Goal: Information Seeking & Learning: Learn about a topic

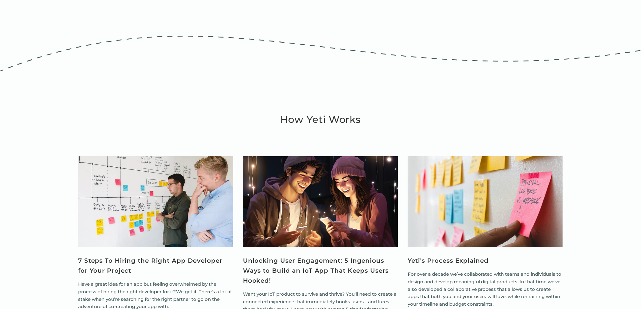
scroll to position [1919, 0]
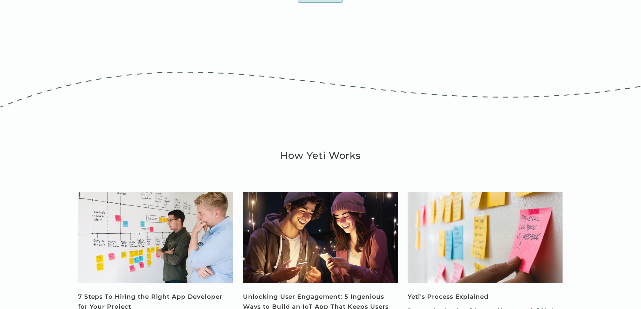
click at [314, 160] on h2 "How Yeti Works" at bounding box center [320, 155] width 81 height 15
click at [344, 155] on h2 "How Yeti Works" at bounding box center [320, 155] width 81 height 15
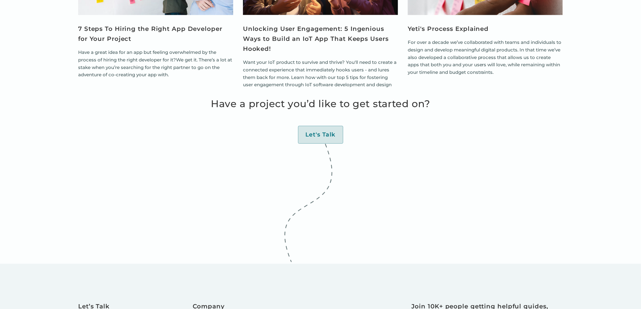
scroll to position [2154, 0]
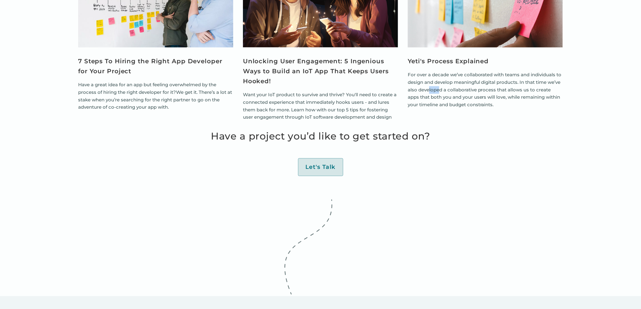
drag, startPoint x: 431, startPoint y: 89, endPoint x: 438, endPoint y: 94, distance: 8.3
click at [438, 94] on p "For over a decade we’ve collaborated with teams and individuals to design and d…" at bounding box center [485, 90] width 155 height 38
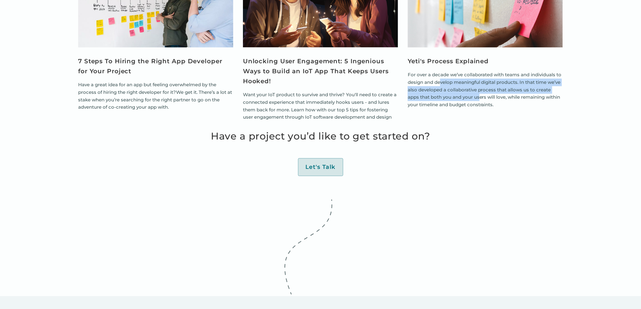
drag, startPoint x: 468, startPoint y: 96, endPoint x: 441, endPoint y: 84, distance: 29.8
click at [441, 84] on p "For over a decade we’ve collaborated with teams and individuals to design and d…" at bounding box center [485, 90] width 155 height 38
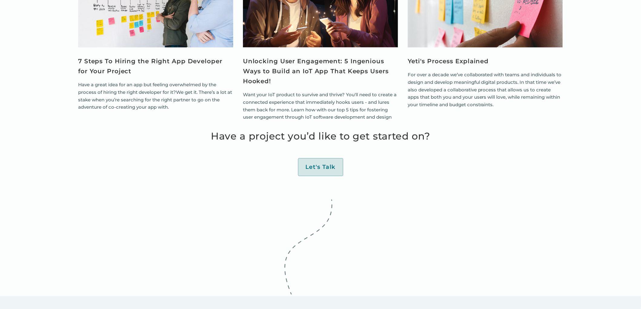
click at [438, 86] on p "For over a decade we’ve collaborated with teams and individuals to design and d…" at bounding box center [485, 90] width 155 height 38
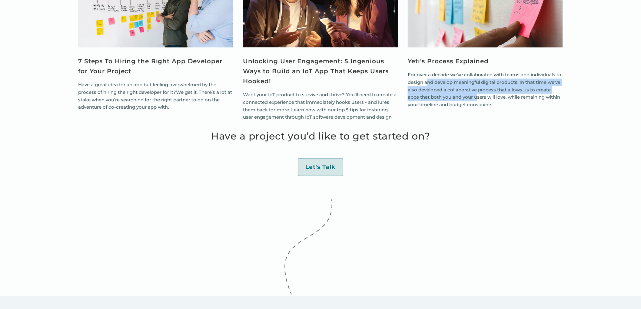
drag, startPoint x: 428, startPoint y: 85, endPoint x: 464, endPoint y: 98, distance: 38.7
click at [464, 98] on p "For over a decade we’ve collaborated with teams and individuals to design and d…" at bounding box center [485, 90] width 155 height 38
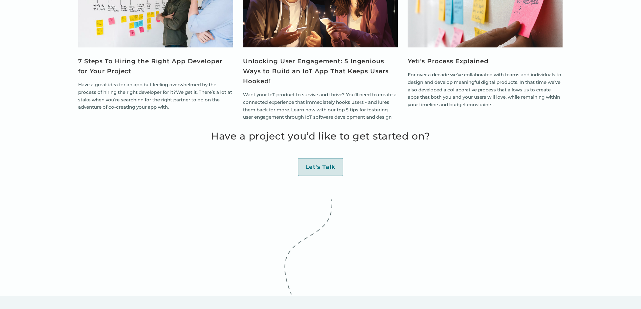
click at [467, 99] on p "For over a decade we’ve collaborated with teams and individuals to design and d…" at bounding box center [485, 90] width 155 height 38
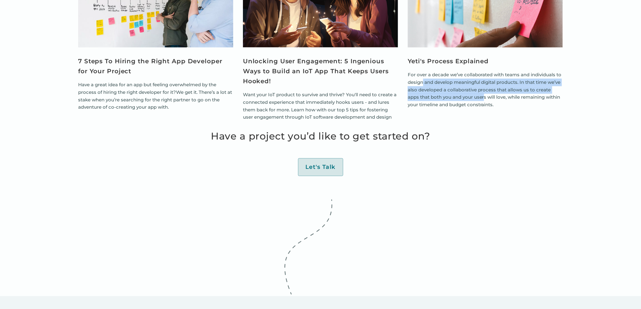
drag, startPoint x: 448, startPoint y: 92, endPoint x: 423, endPoint y: 84, distance: 26.9
click at [423, 84] on p "For over a decade we’ve collaborated with teams and individuals to design and d…" at bounding box center [485, 90] width 155 height 38
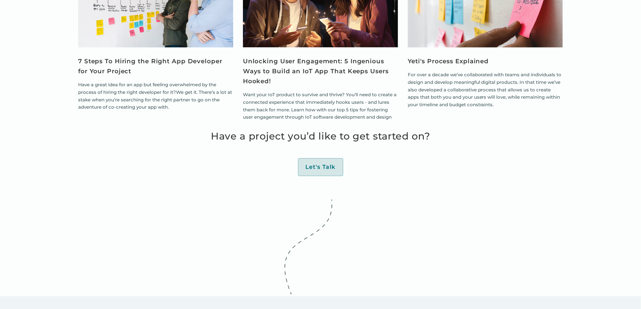
click at [420, 82] on p "For over a decade we’ve collaborated with teams and individuals to design and d…" at bounding box center [485, 90] width 155 height 38
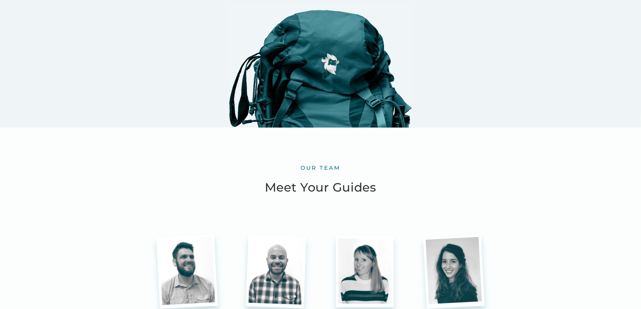
scroll to position [1616, 0]
